Goal: Task Accomplishment & Management: Manage account settings

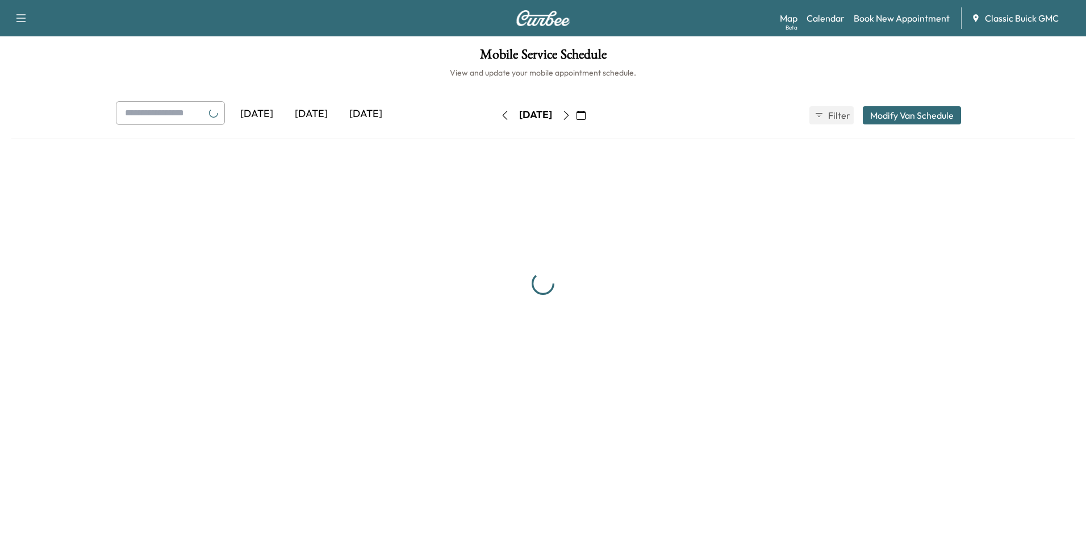
click at [586, 116] on icon "button" at bounding box center [581, 115] width 9 height 9
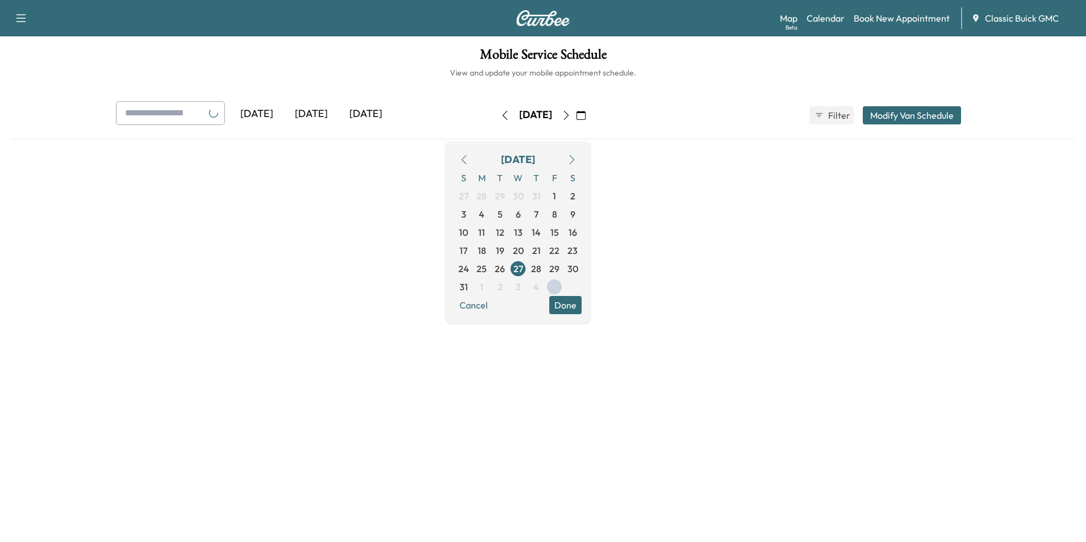
click at [577, 160] on icon "button" at bounding box center [572, 159] width 9 height 9
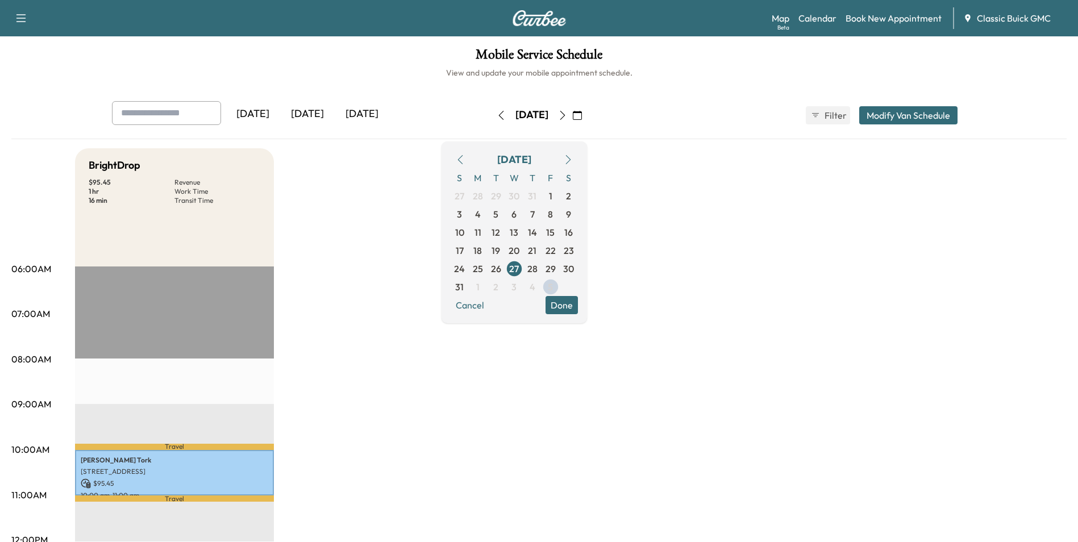
click at [573, 156] on icon "button" at bounding box center [568, 159] width 9 height 9
click at [487, 212] on span "8" at bounding box center [478, 214] width 18 height 18
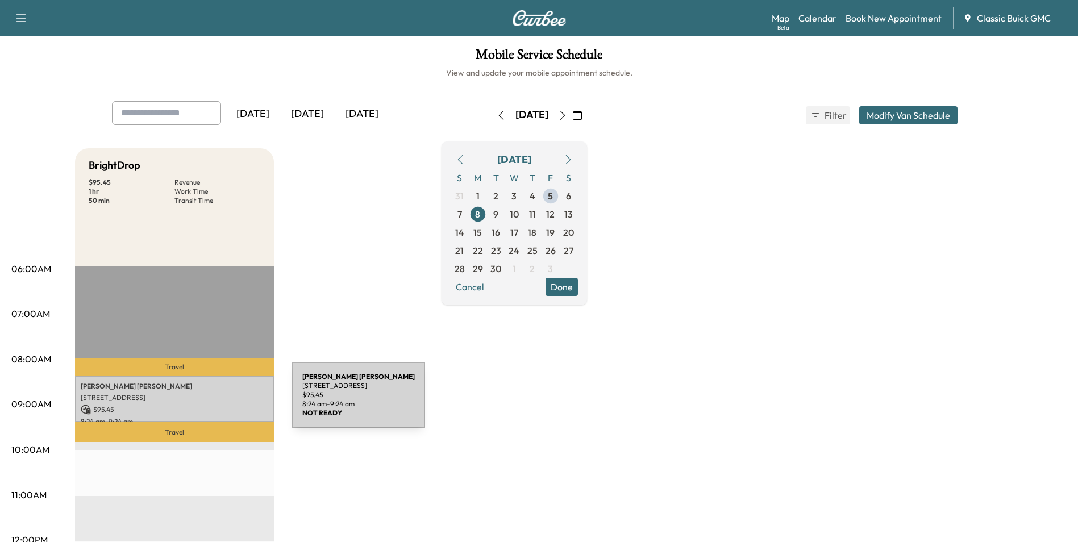
click at [207, 402] on div "[PERSON_NAME] [STREET_ADDRESS] $ 95.45 8:24 am - 9:24 am" at bounding box center [174, 399] width 199 height 46
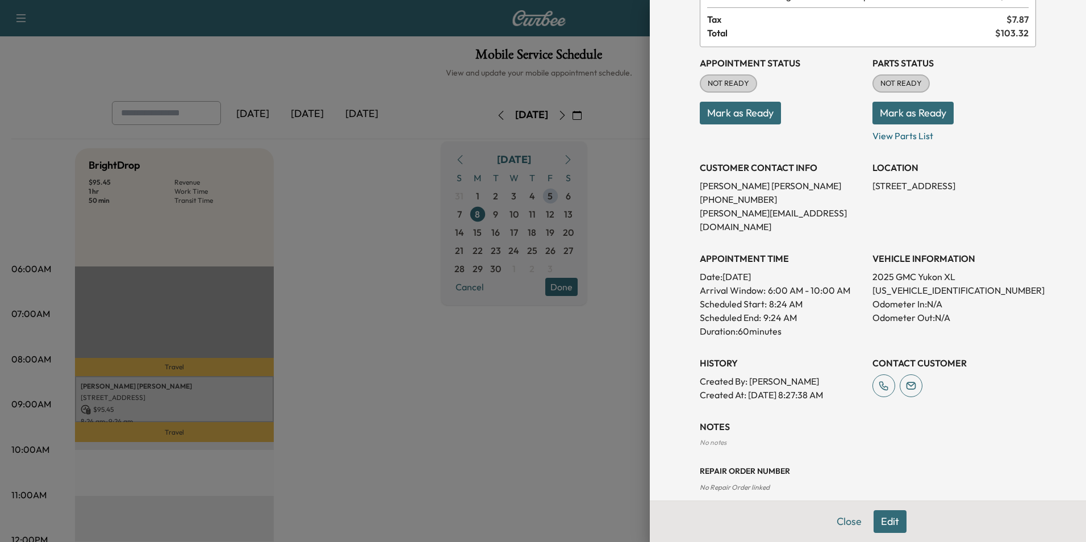
scroll to position [87, 0]
click at [753, 110] on button "Mark as Ready" at bounding box center [740, 112] width 81 height 23
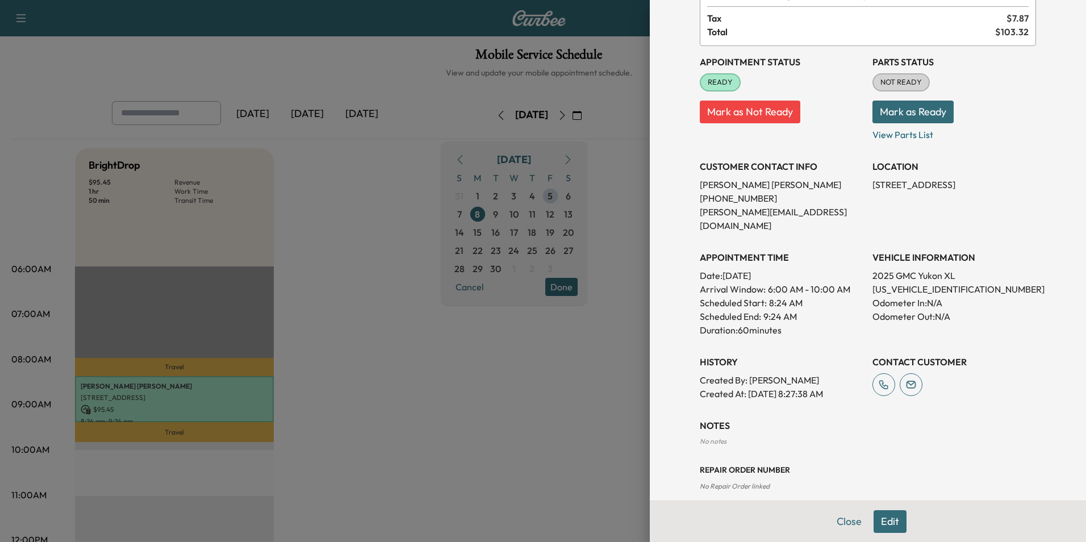
click at [876, 515] on button "Edit" at bounding box center [890, 521] width 33 height 23
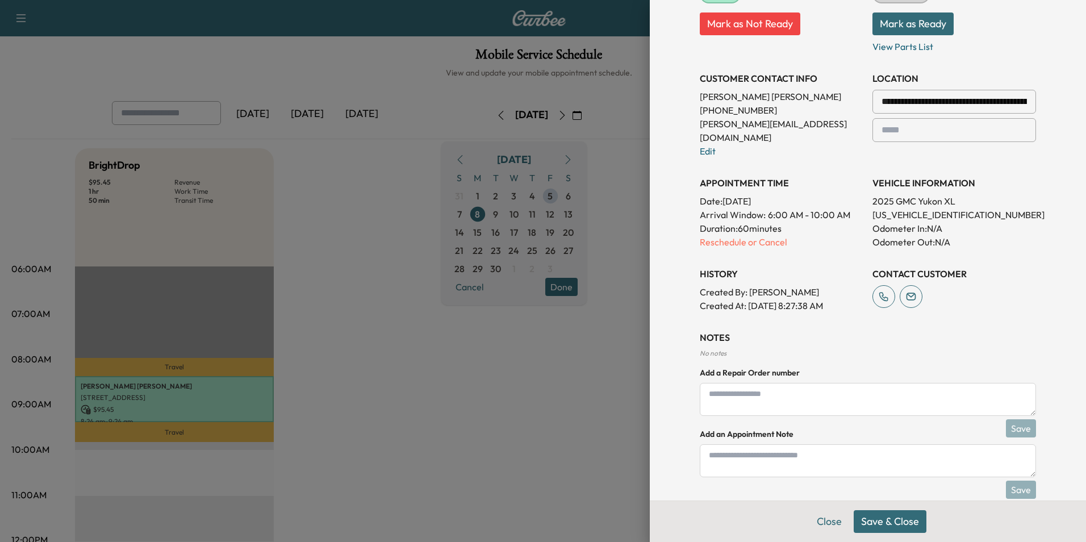
scroll to position [207, 0]
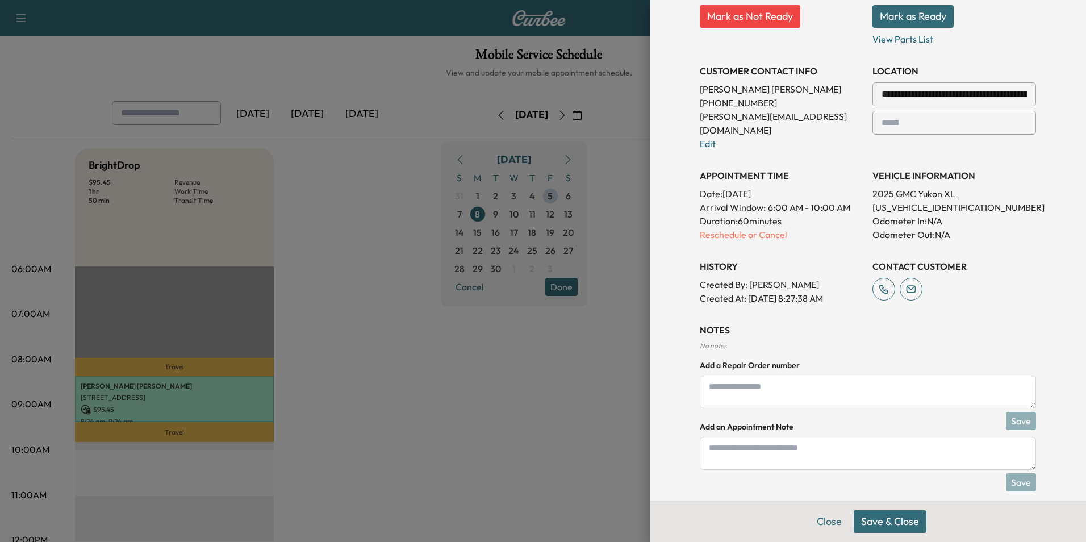
click at [803, 385] on textarea at bounding box center [868, 392] width 336 height 33
type textarea "******"
click at [887, 524] on button "Save & Close" at bounding box center [890, 521] width 73 height 23
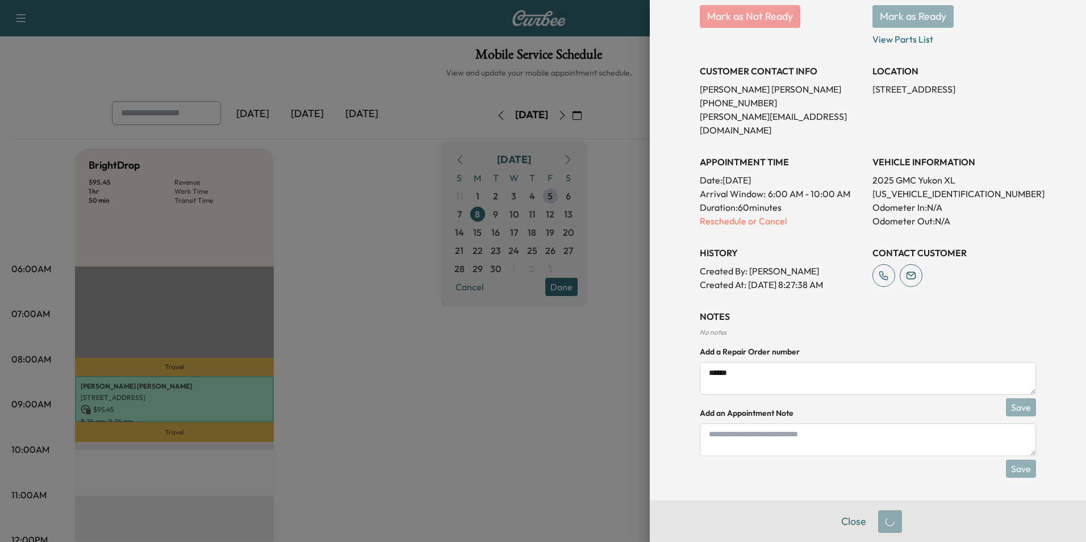
scroll to position [169, 0]
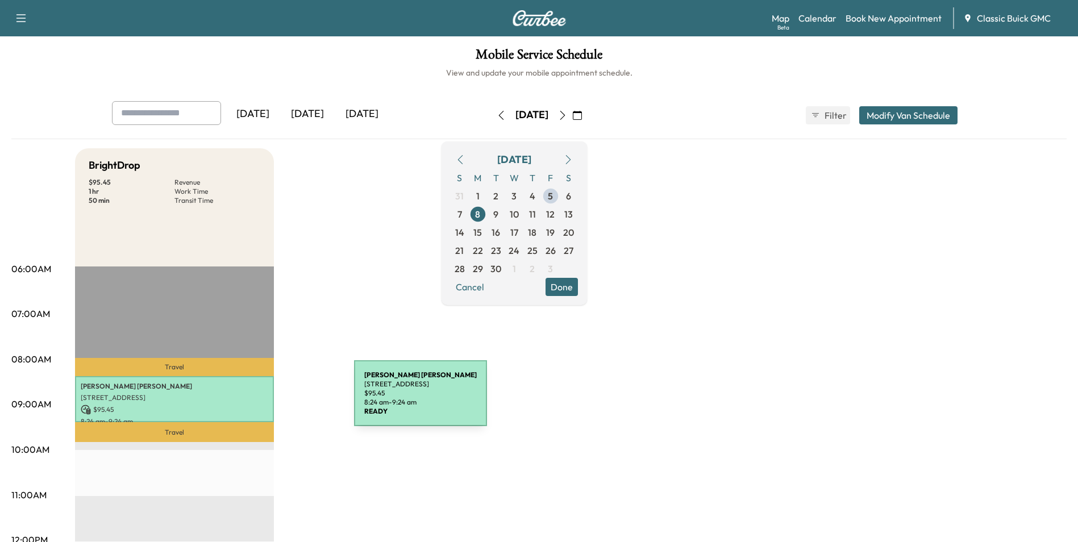
click at [269, 400] on div "[PERSON_NAME] [STREET_ADDRESS] $ 95.45 8:24 am - 9:24 am" at bounding box center [174, 399] width 199 height 46
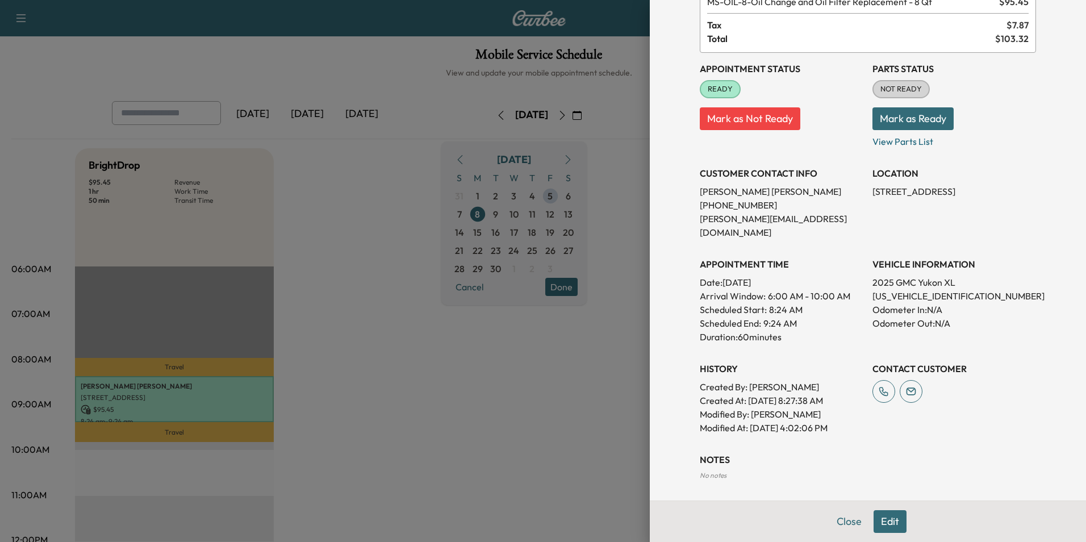
scroll to position [115, 0]
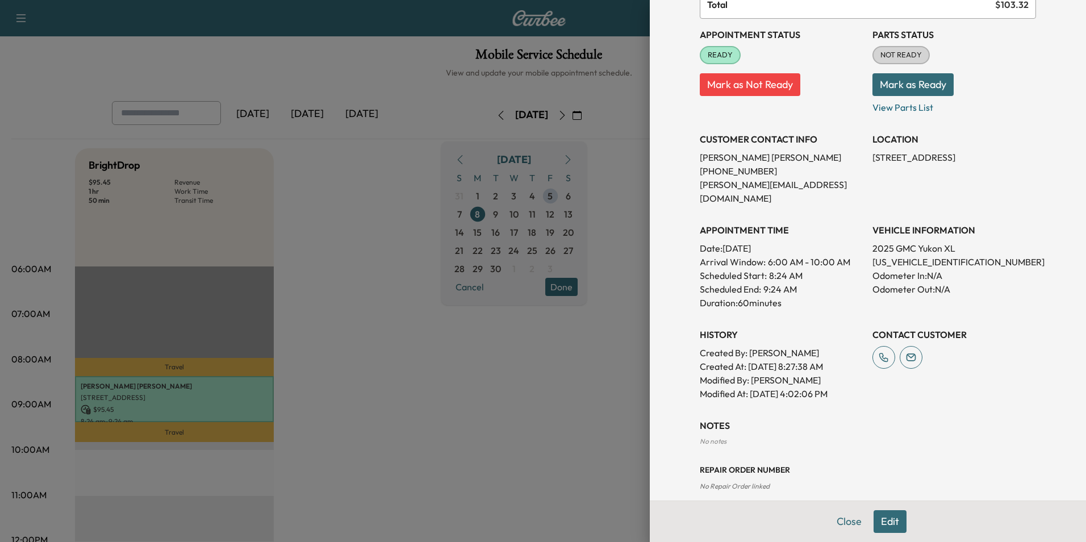
click at [892, 532] on button "Edit" at bounding box center [890, 521] width 33 height 23
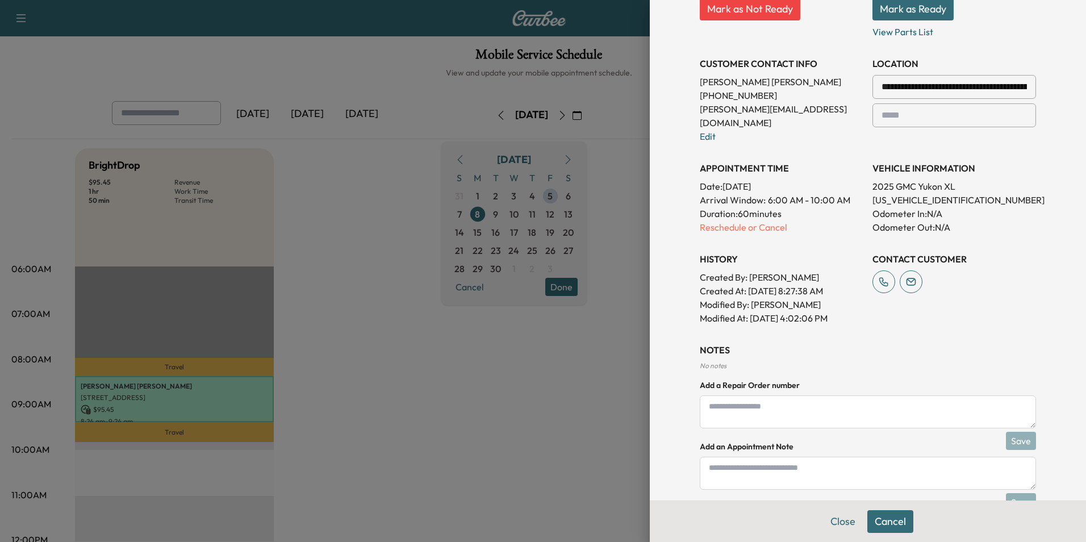
scroll to position [234, 0]
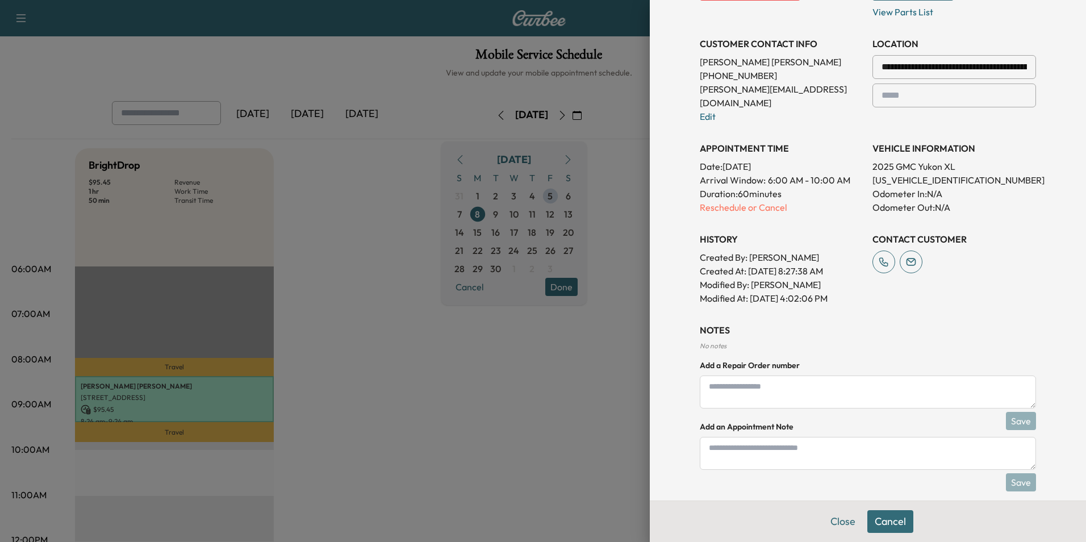
click at [844, 376] on textarea at bounding box center [868, 392] width 336 height 33
type textarea "******"
click at [1006, 415] on button "Save" at bounding box center [1021, 421] width 30 height 18
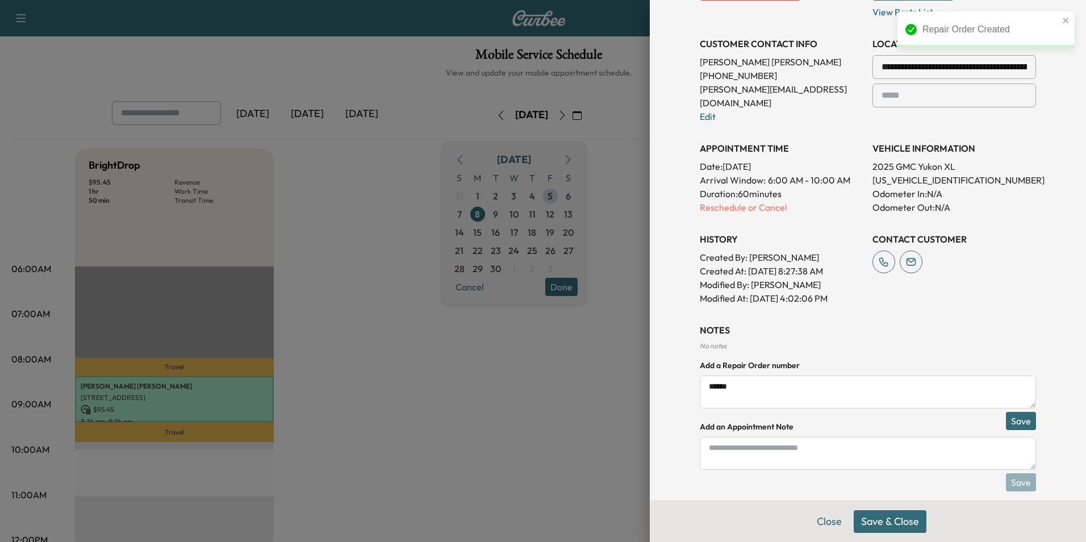
click at [898, 527] on button "Save & Close" at bounding box center [890, 521] width 73 height 23
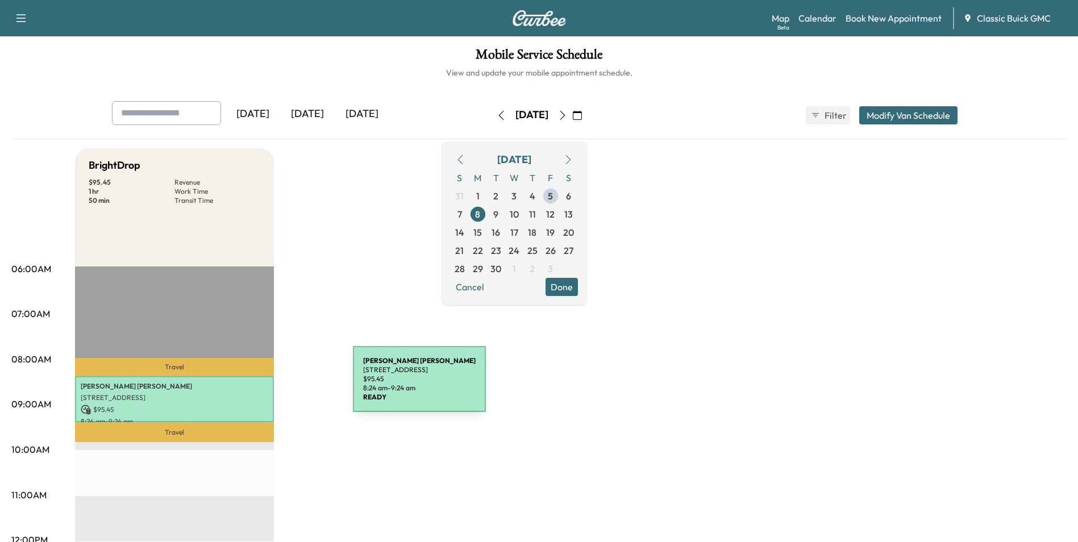
click at [268, 386] on p "[PERSON_NAME]" at bounding box center [174, 386] width 187 height 9
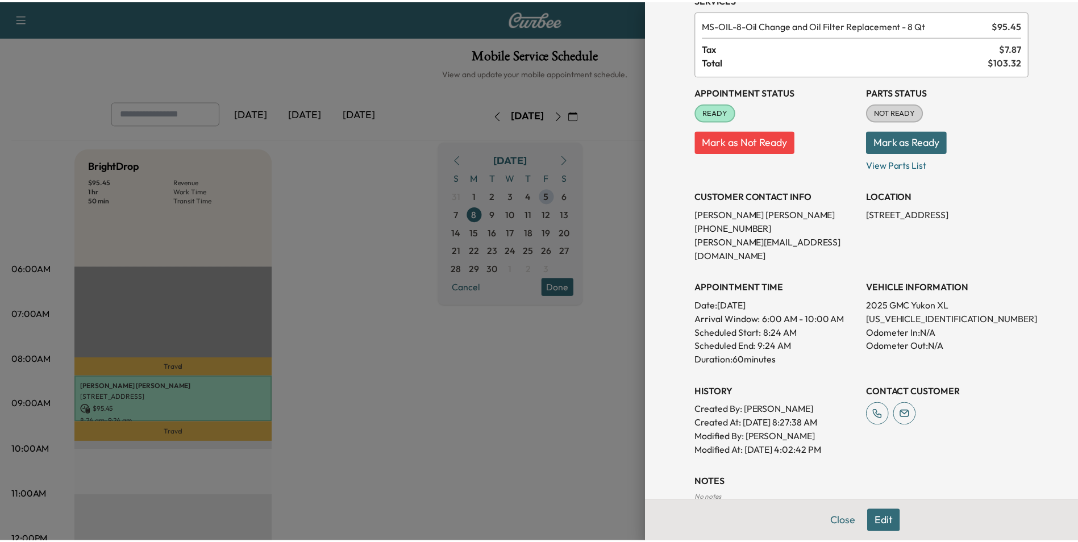
scroll to position [120, 0]
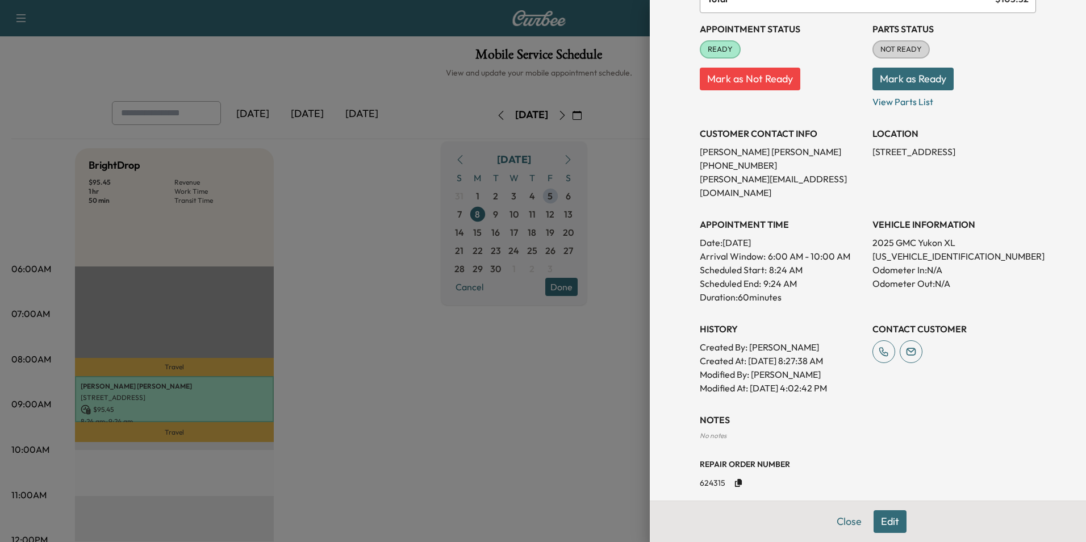
click at [919, 80] on button "Mark as Ready" at bounding box center [913, 79] width 81 height 23
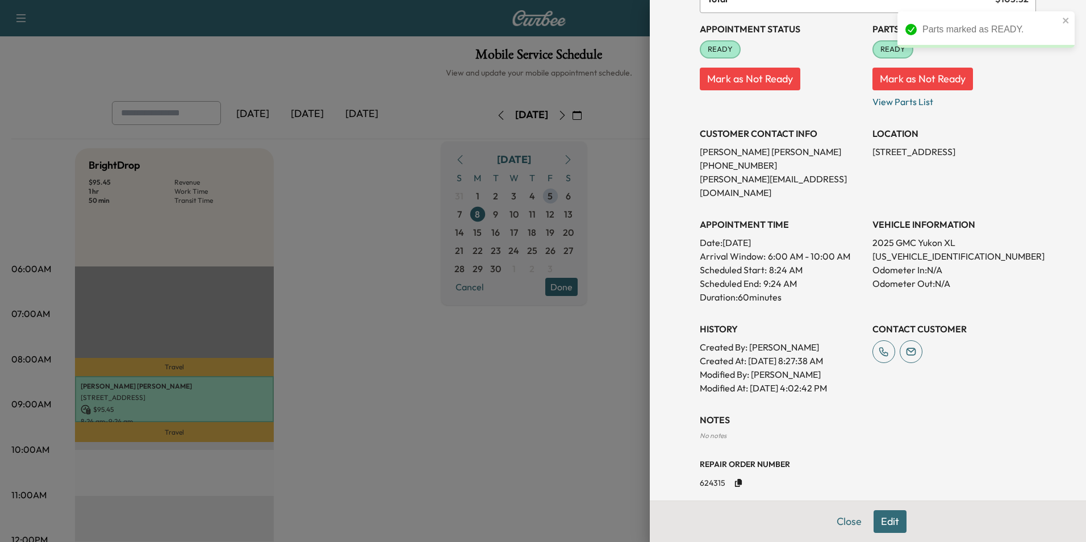
click at [936, 82] on button "Mark as Not Ready" at bounding box center [923, 79] width 101 height 23
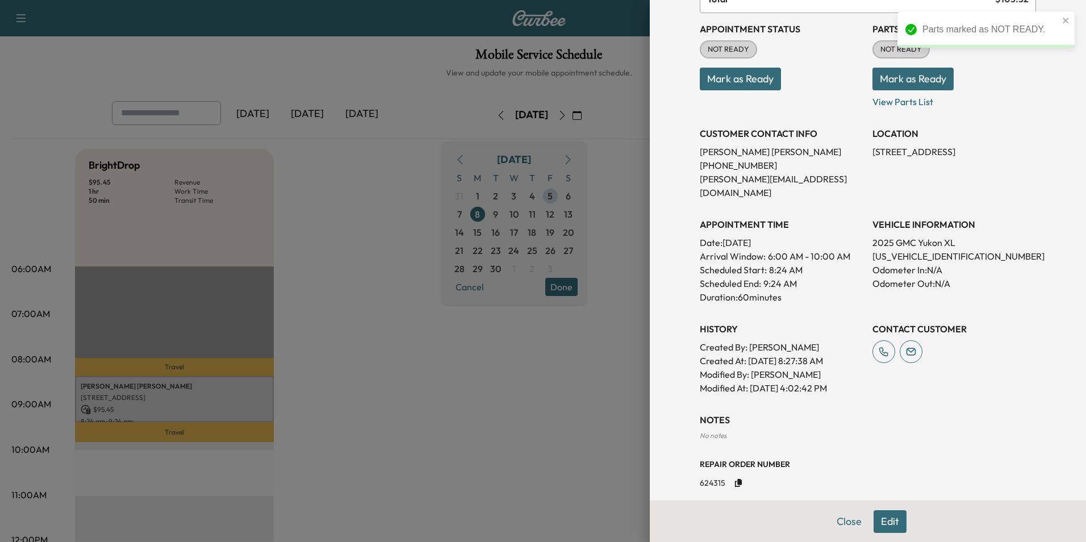
click at [733, 83] on button "Mark as Ready" at bounding box center [740, 79] width 81 height 23
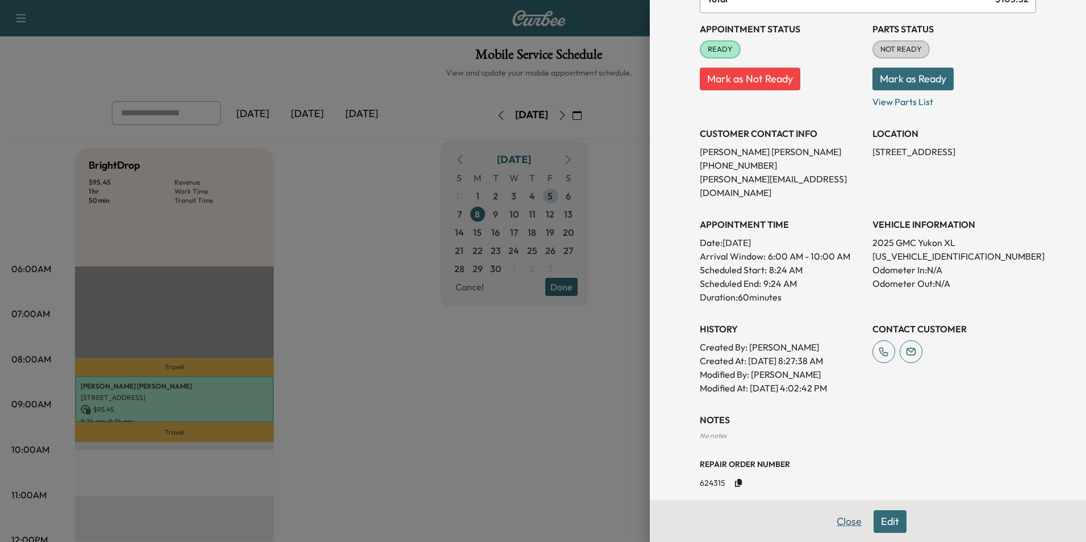
click at [829, 522] on button "Close" at bounding box center [849, 521] width 40 height 23
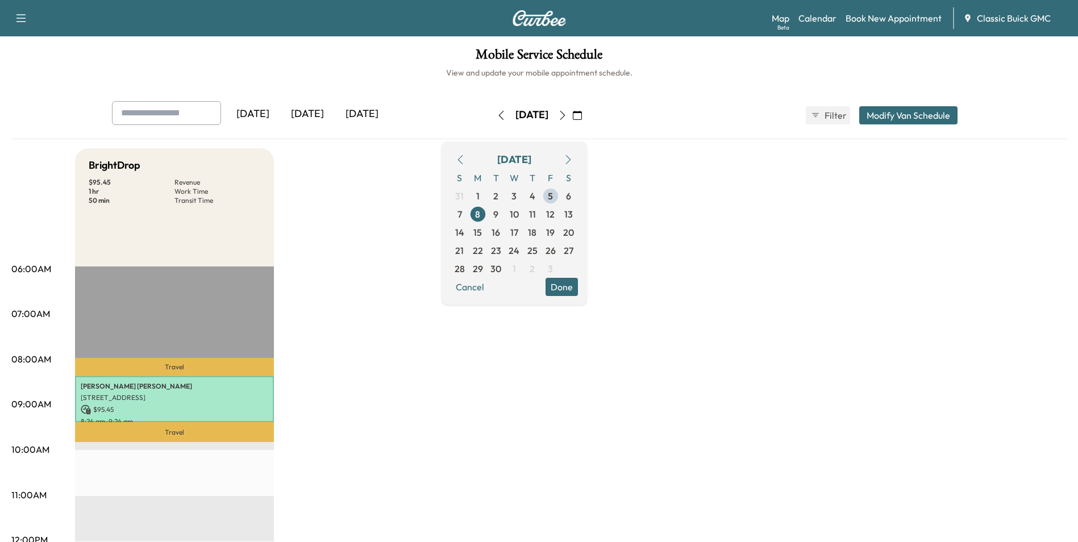
click at [578, 284] on button "Done" at bounding box center [561, 287] width 32 height 18
